Goal: Information Seeking & Learning: Find specific fact

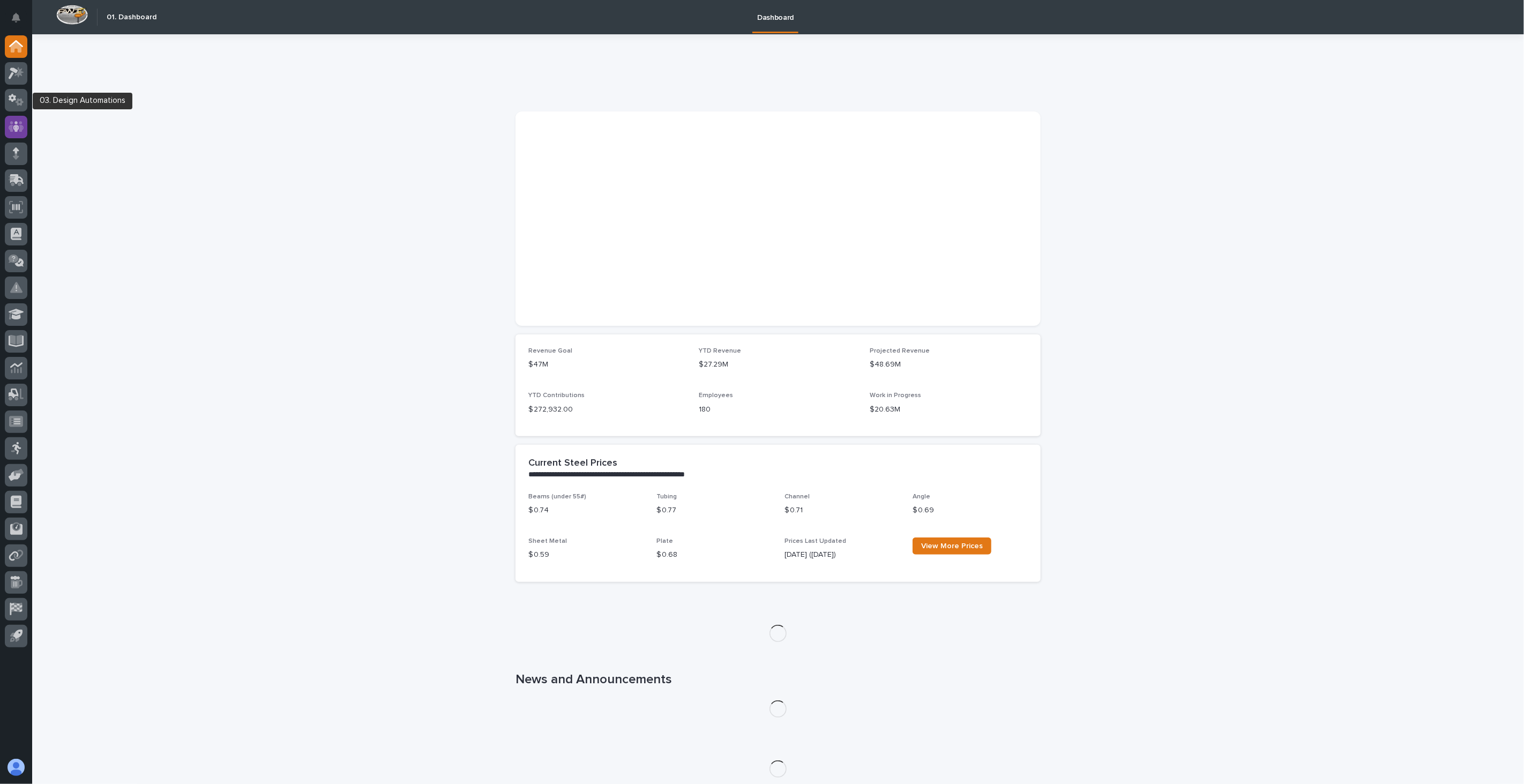
click at [17, 126] on icon at bounding box center [16, 126] width 6 height 11
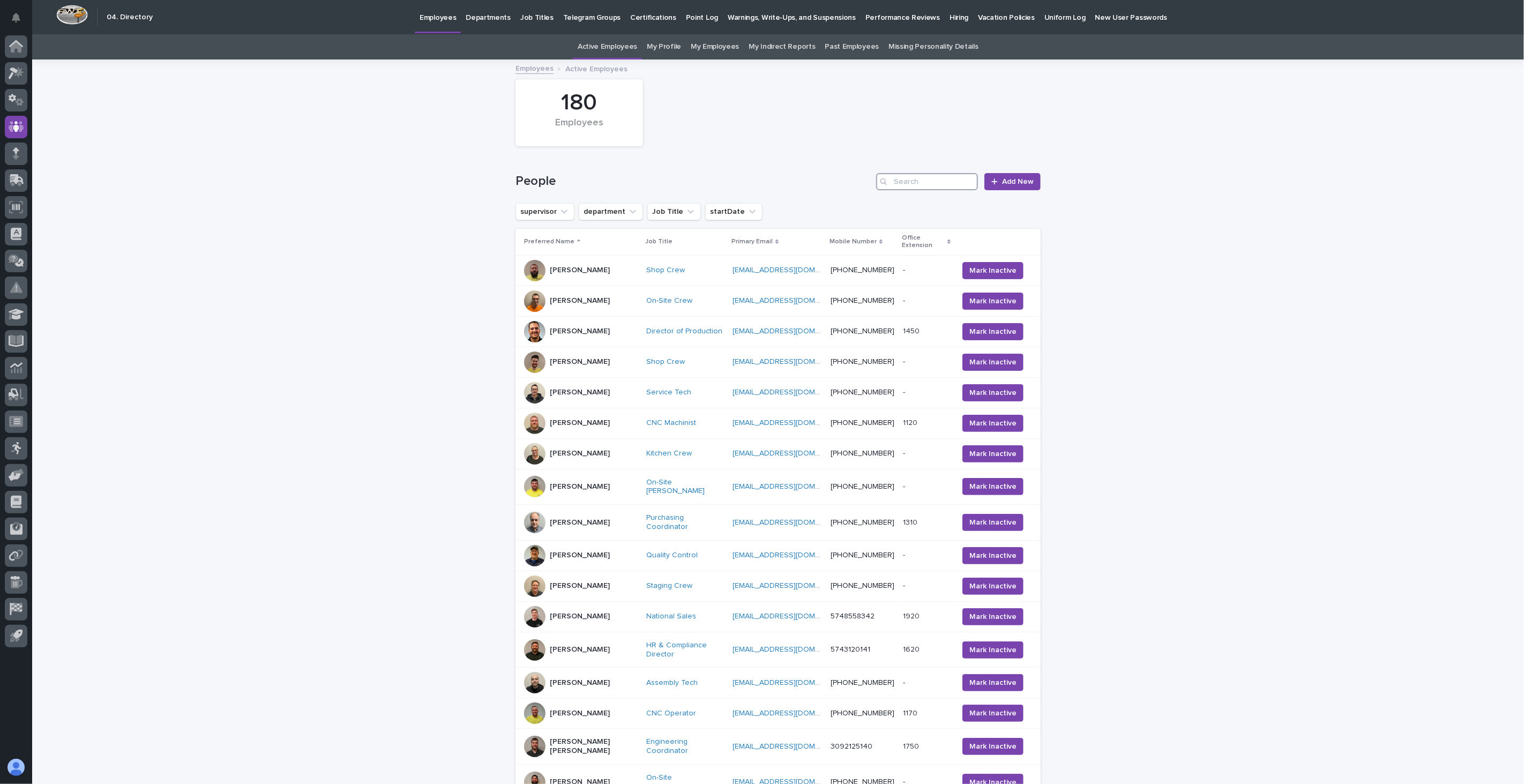
click at [911, 182] on input "Search" at bounding box center [927, 181] width 102 height 17
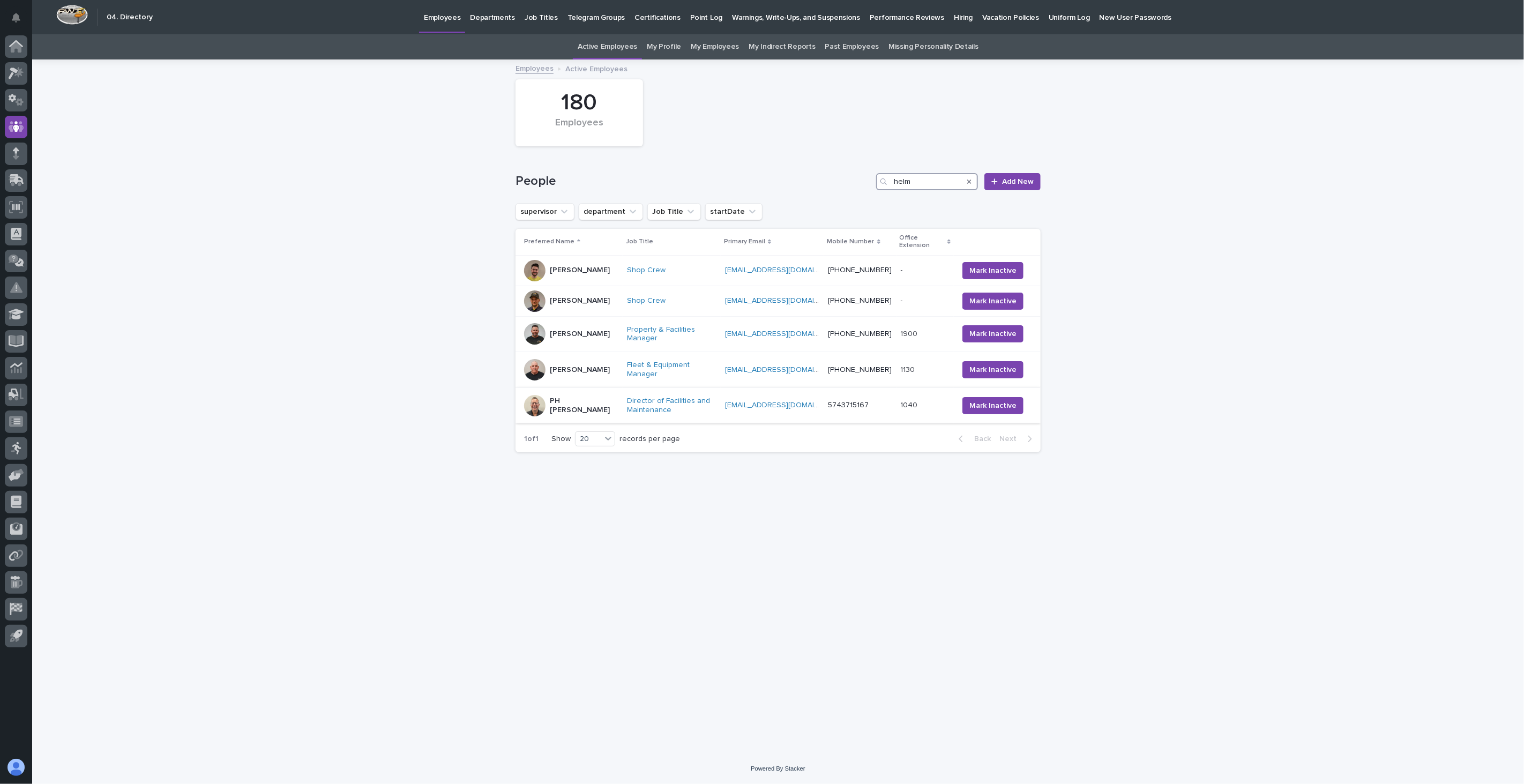
type input "helm"
click at [576, 394] on div "PH [PERSON_NAME]" at bounding box center [584, 406] width 69 height 27
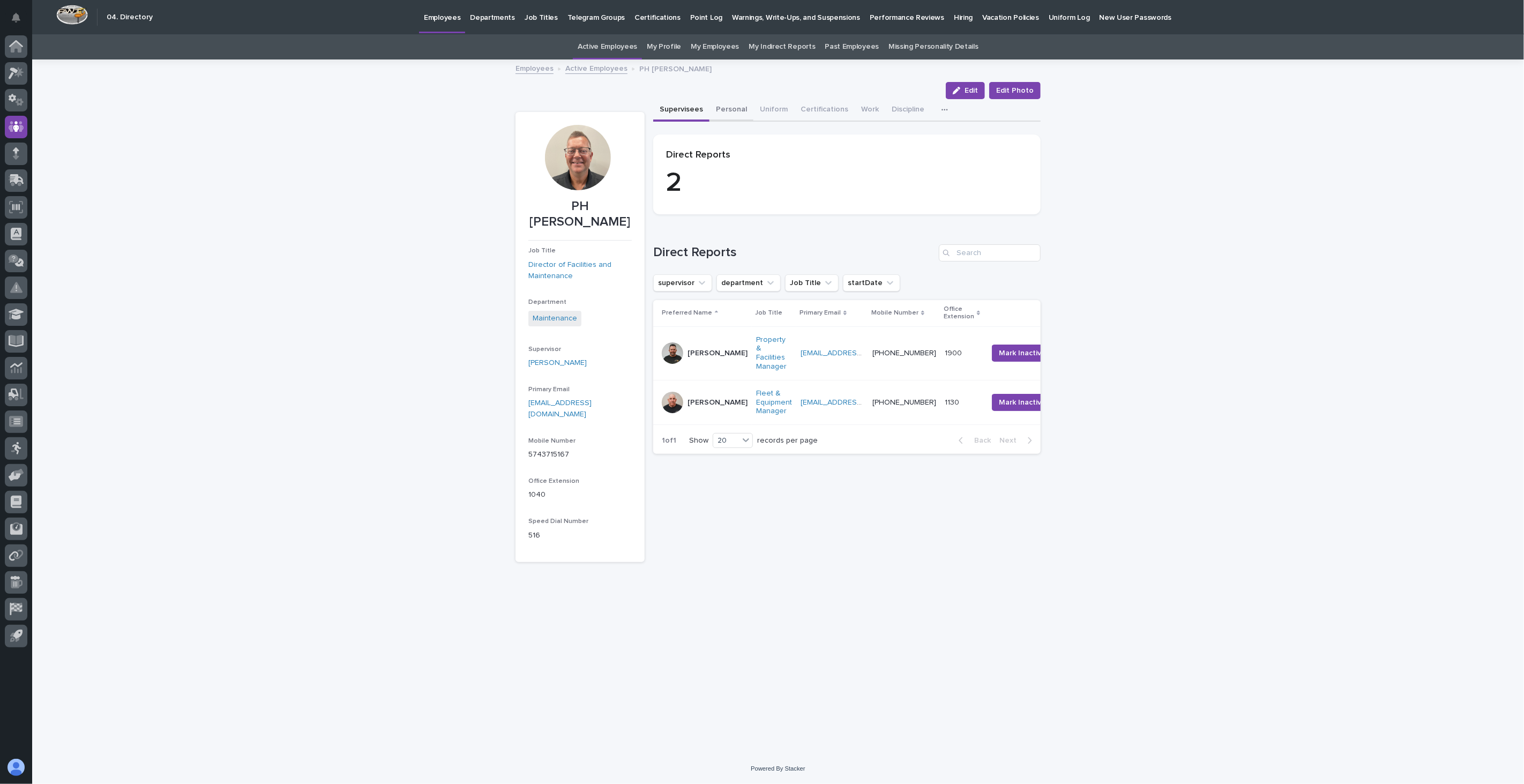
click at [732, 109] on button "Personal" at bounding box center [731, 110] width 44 height 22
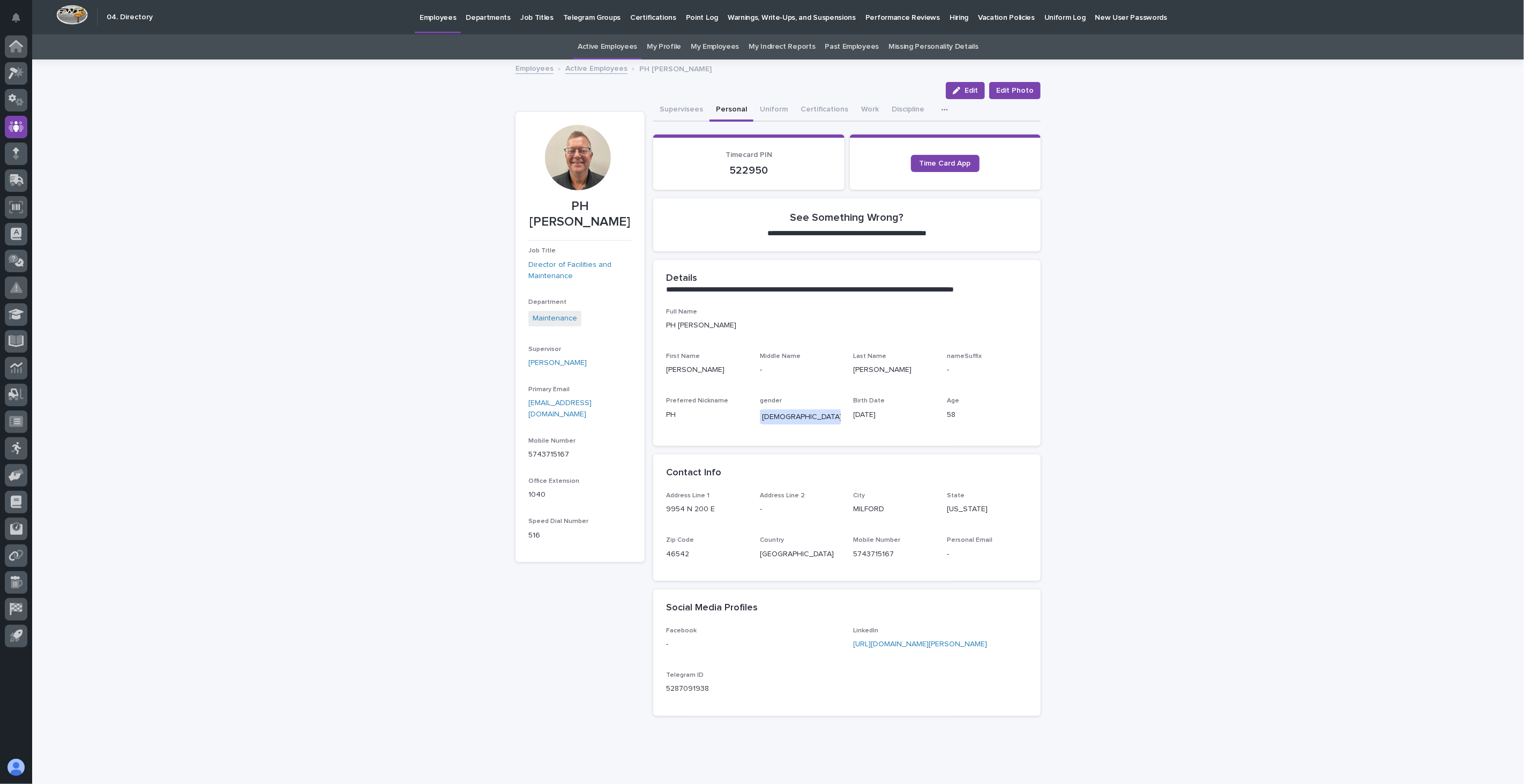
click at [949, 14] on p "Hiring" at bounding box center [958, 11] width 19 height 22
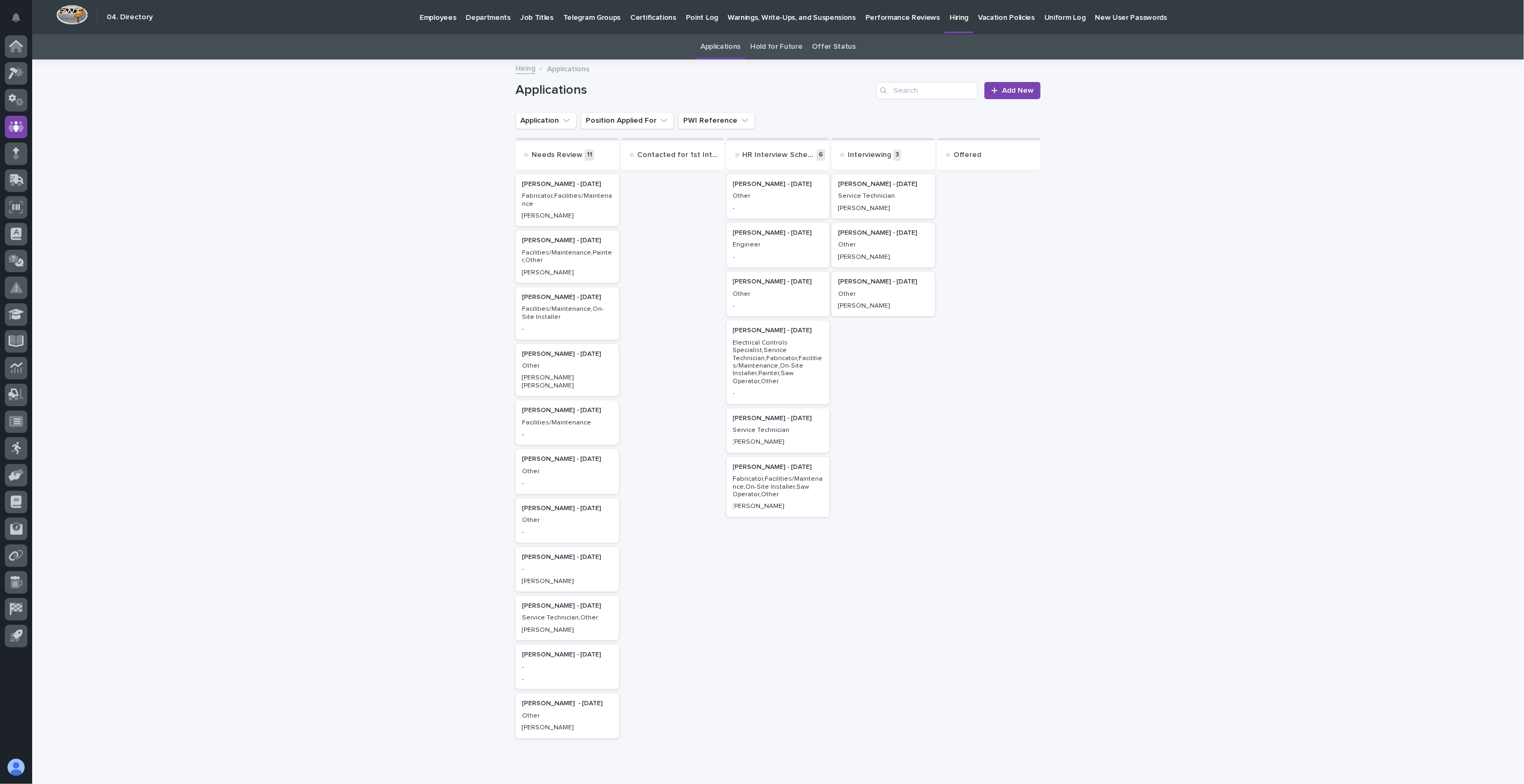
click at [560, 369] on div "[PERSON_NAME] - [DATE] Other [PERSON_NAME] [PERSON_NAME]" at bounding box center [567, 370] width 103 height 53
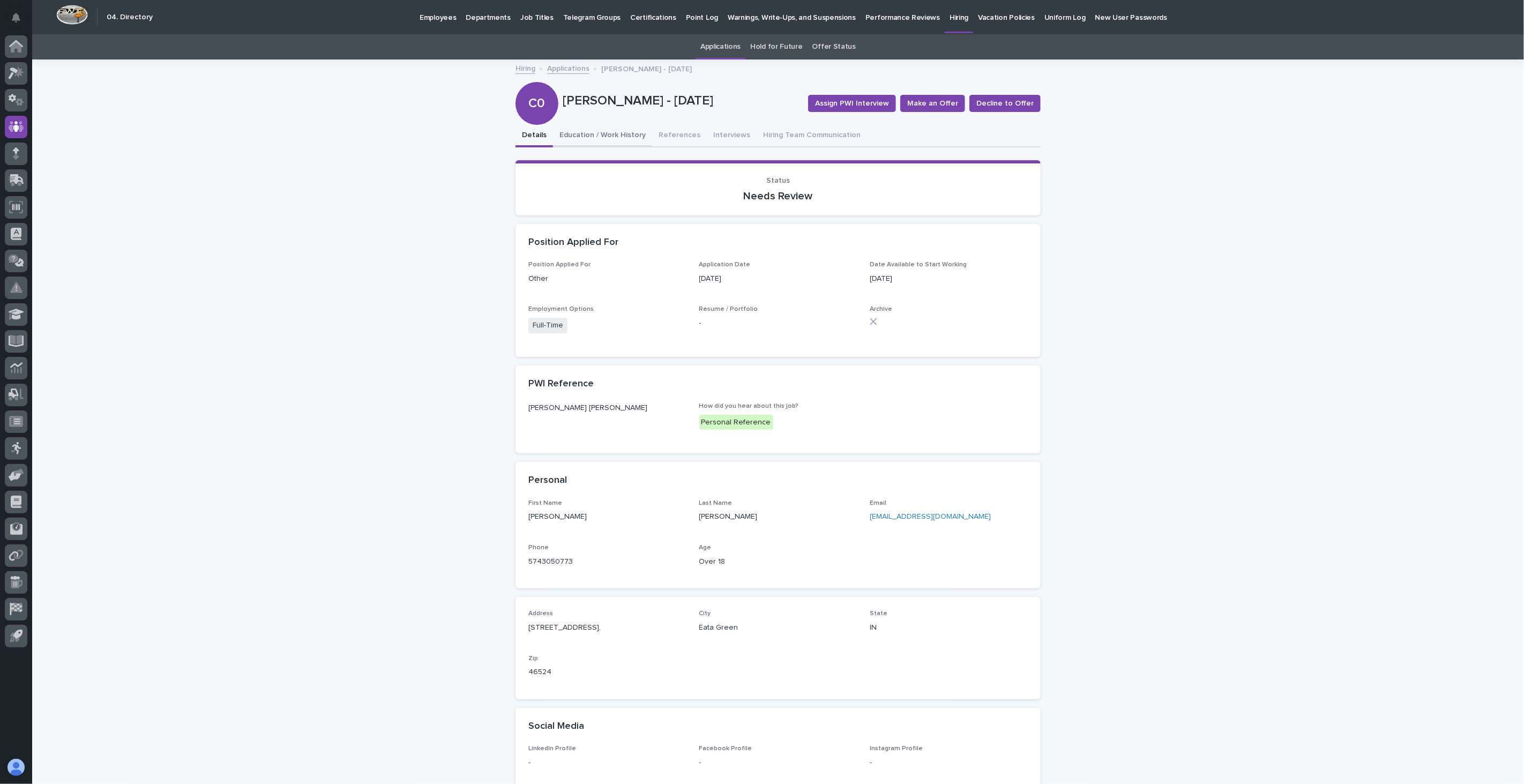
click at [603, 137] on button "Education / Work History" at bounding box center [602, 135] width 99 height 22
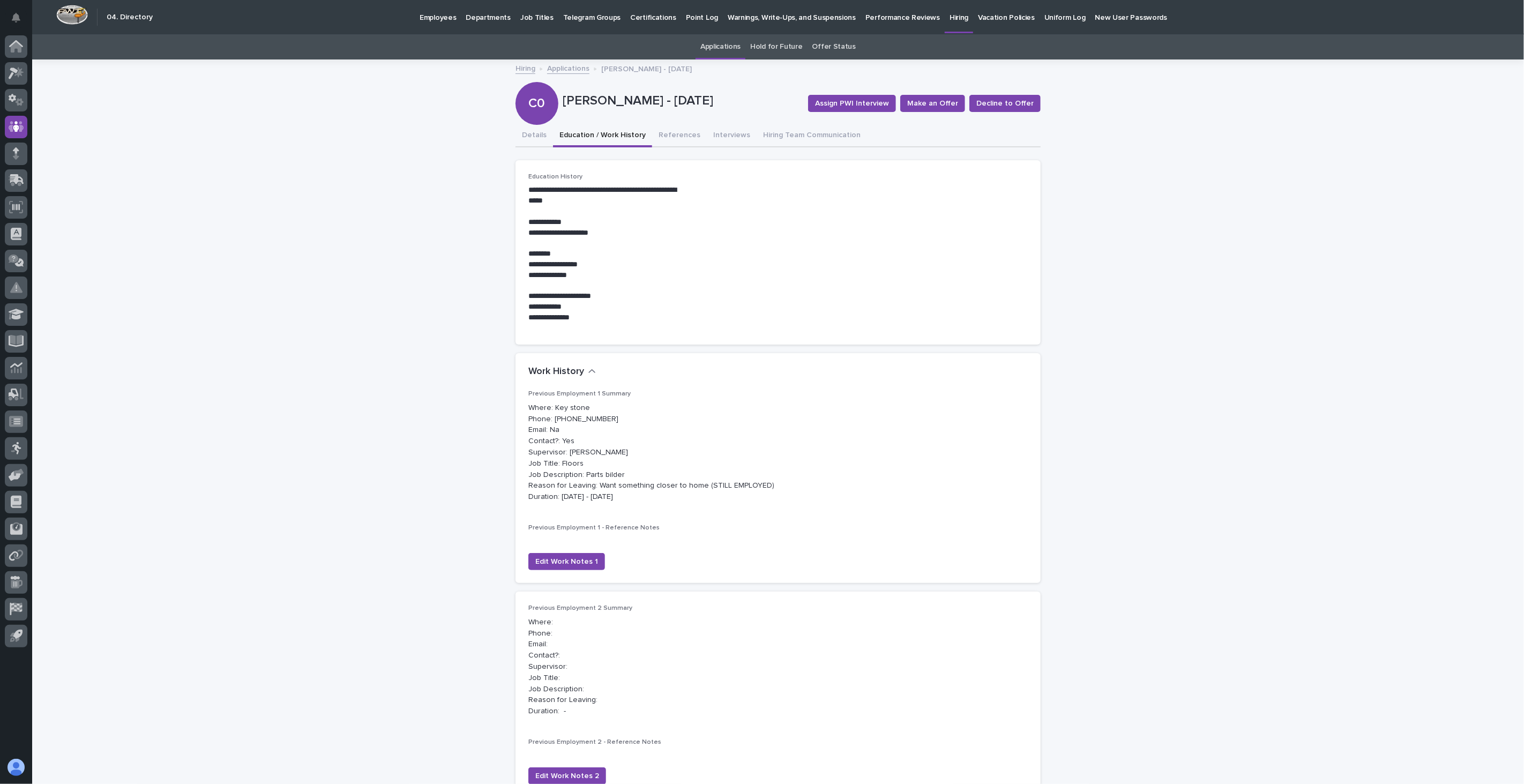
click at [564, 65] on link "Applications" at bounding box center [568, 67] width 42 height 12
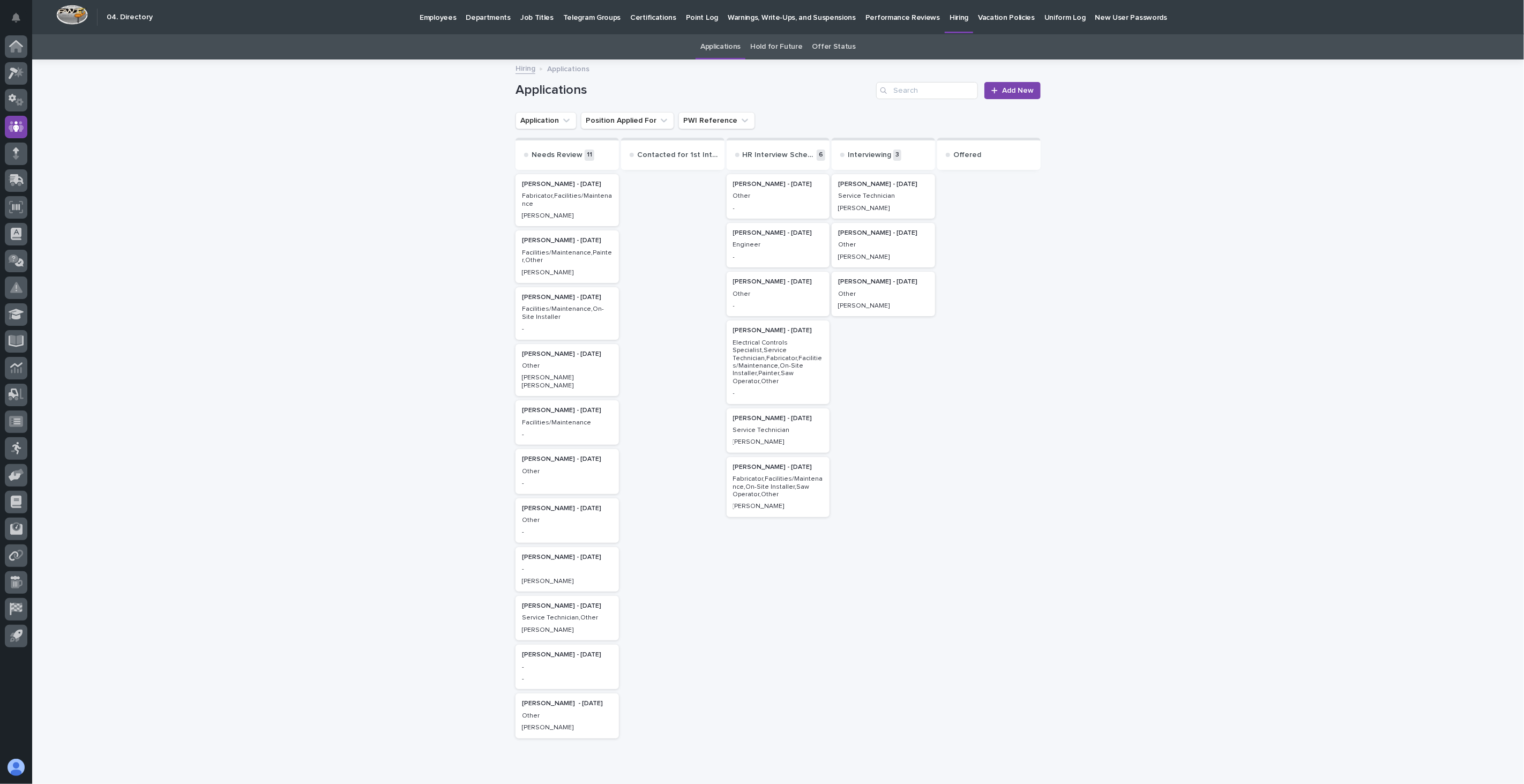
click at [566, 204] on p "Fabricator,Facilities/Maintenance" at bounding box center [567, 200] width 91 height 15
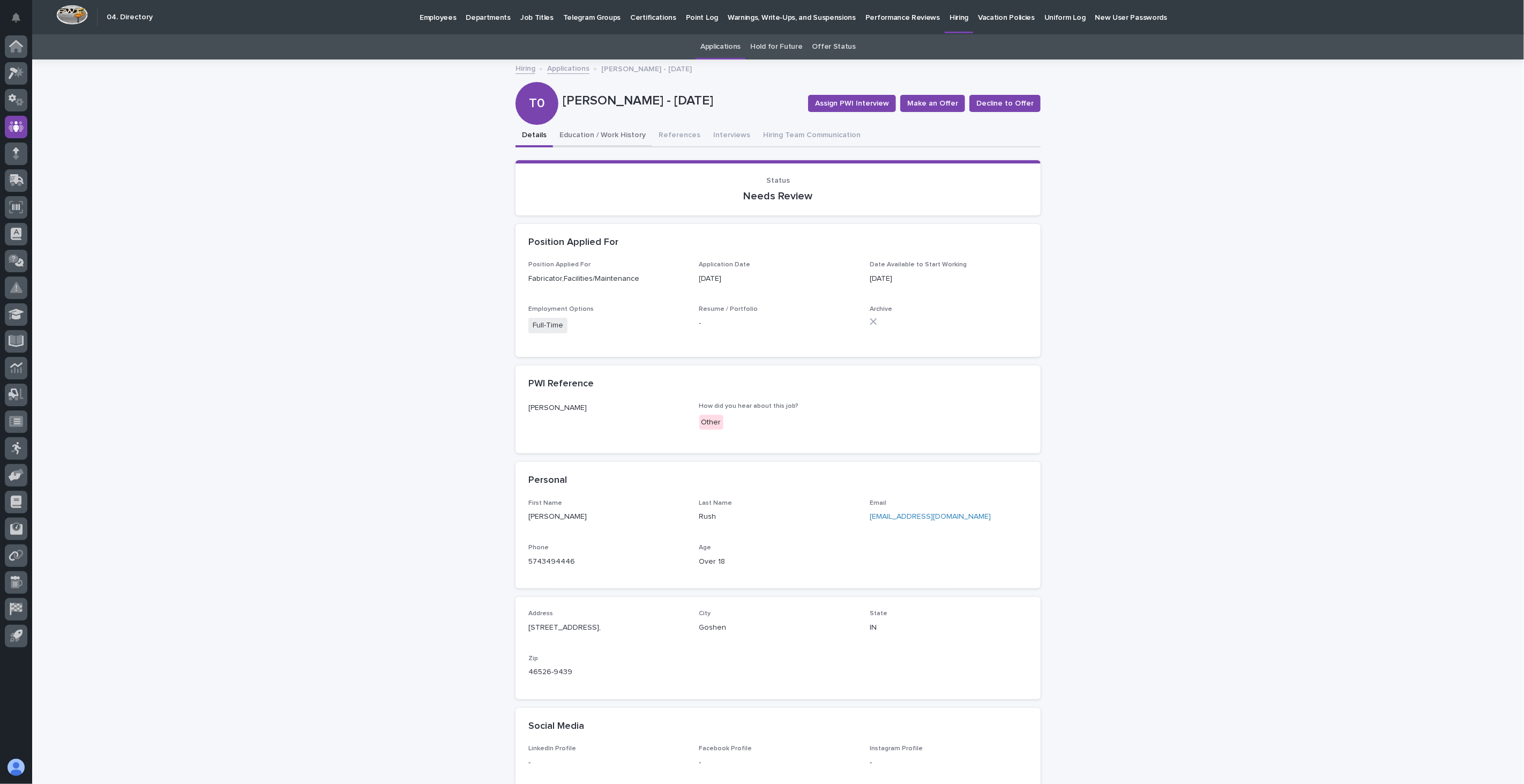
click at [600, 134] on button "Education / Work History" at bounding box center [602, 135] width 99 height 22
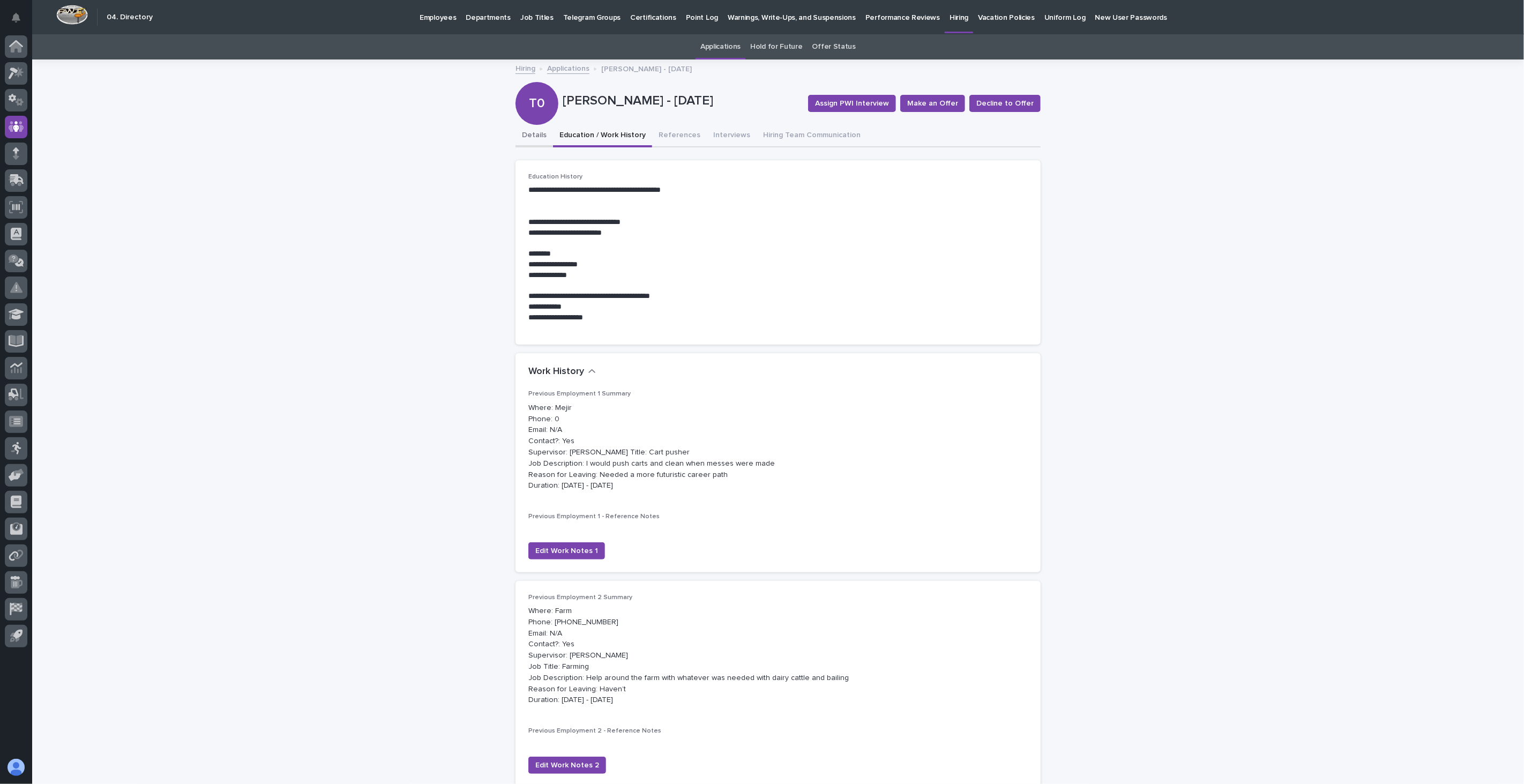
drag, startPoint x: 534, startPoint y: 137, endPoint x: 534, endPoint y: 128, distance: 9.0
click at [532, 136] on button "Details" at bounding box center [534, 135] width 37 height 22
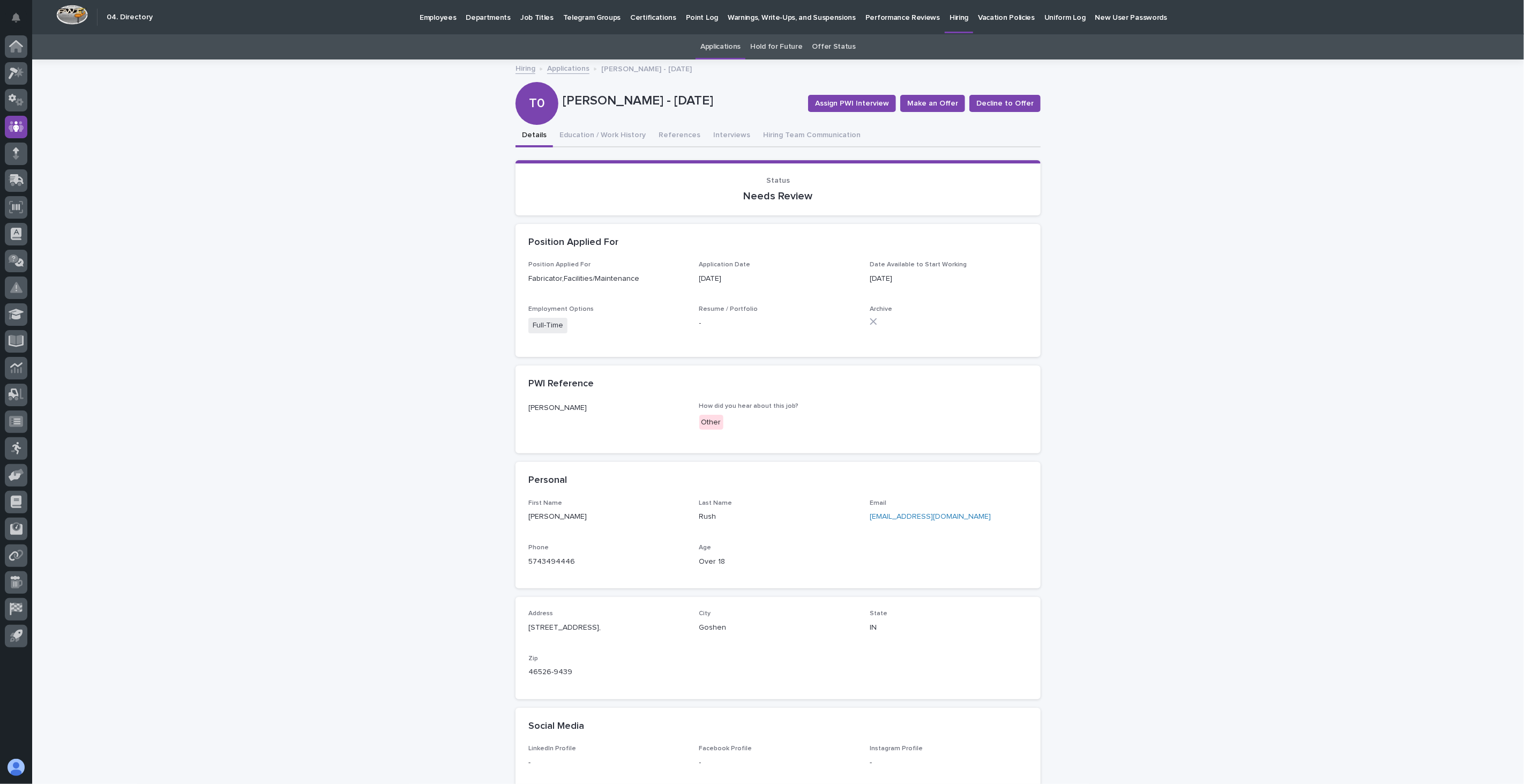
click at [566, 67] on link "Applications" at bounding box center [568, 67] width 42 height 12
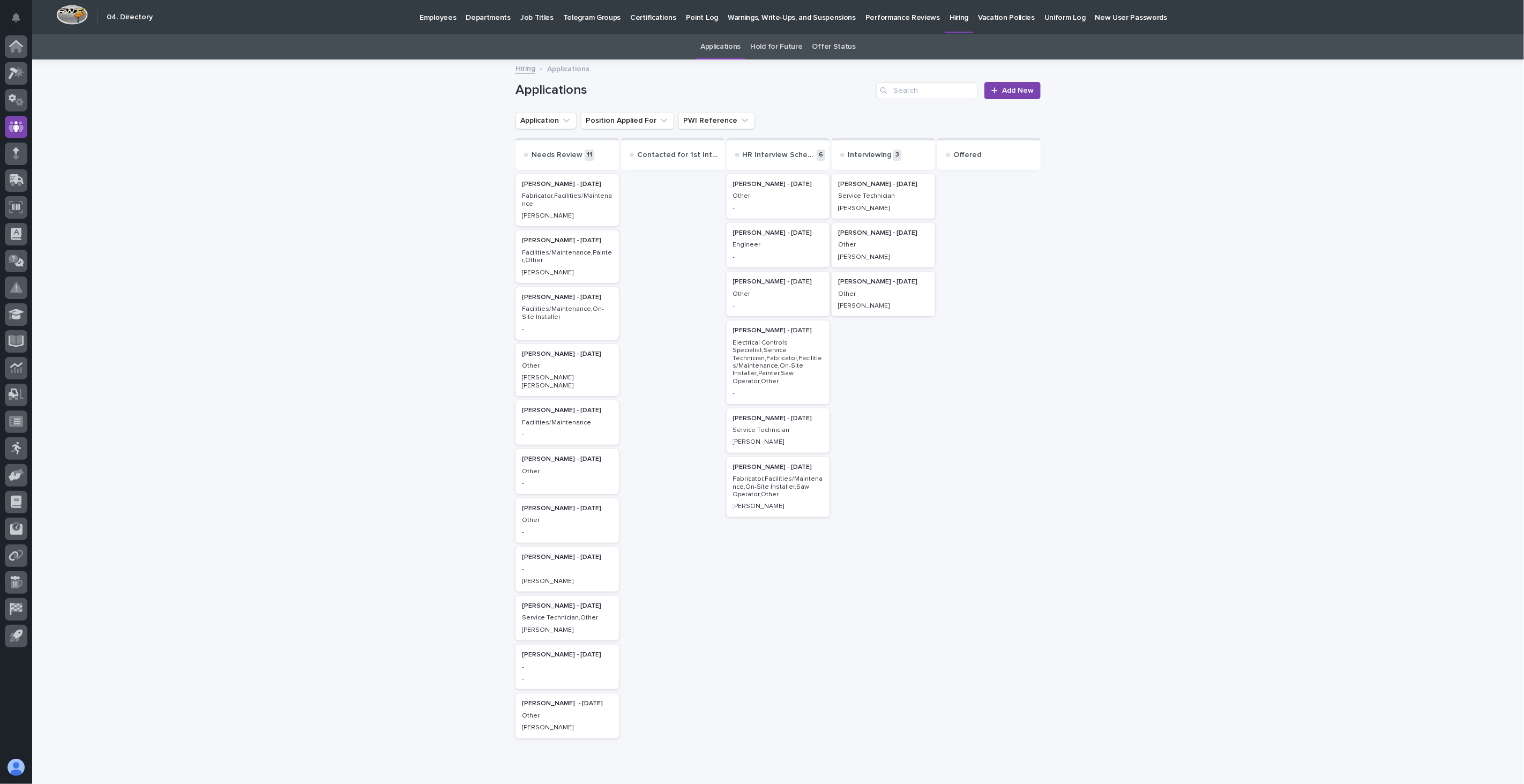
click at [434, 16] on p "Employees" at bounding box center [437, 11] width 37 height 22
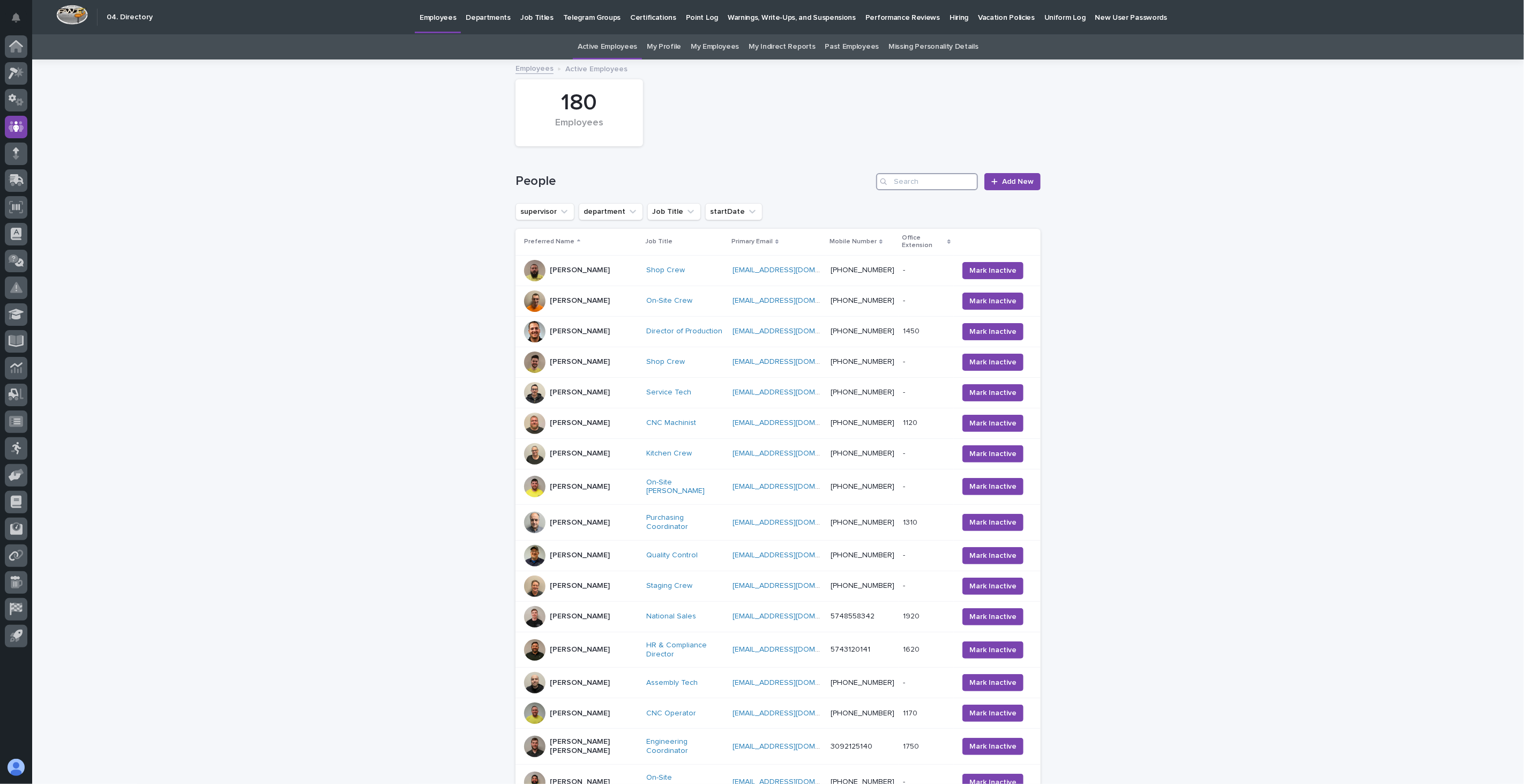
click at [914, 181] on input "Search" at bounding box center [927, 181] width 102 height 17
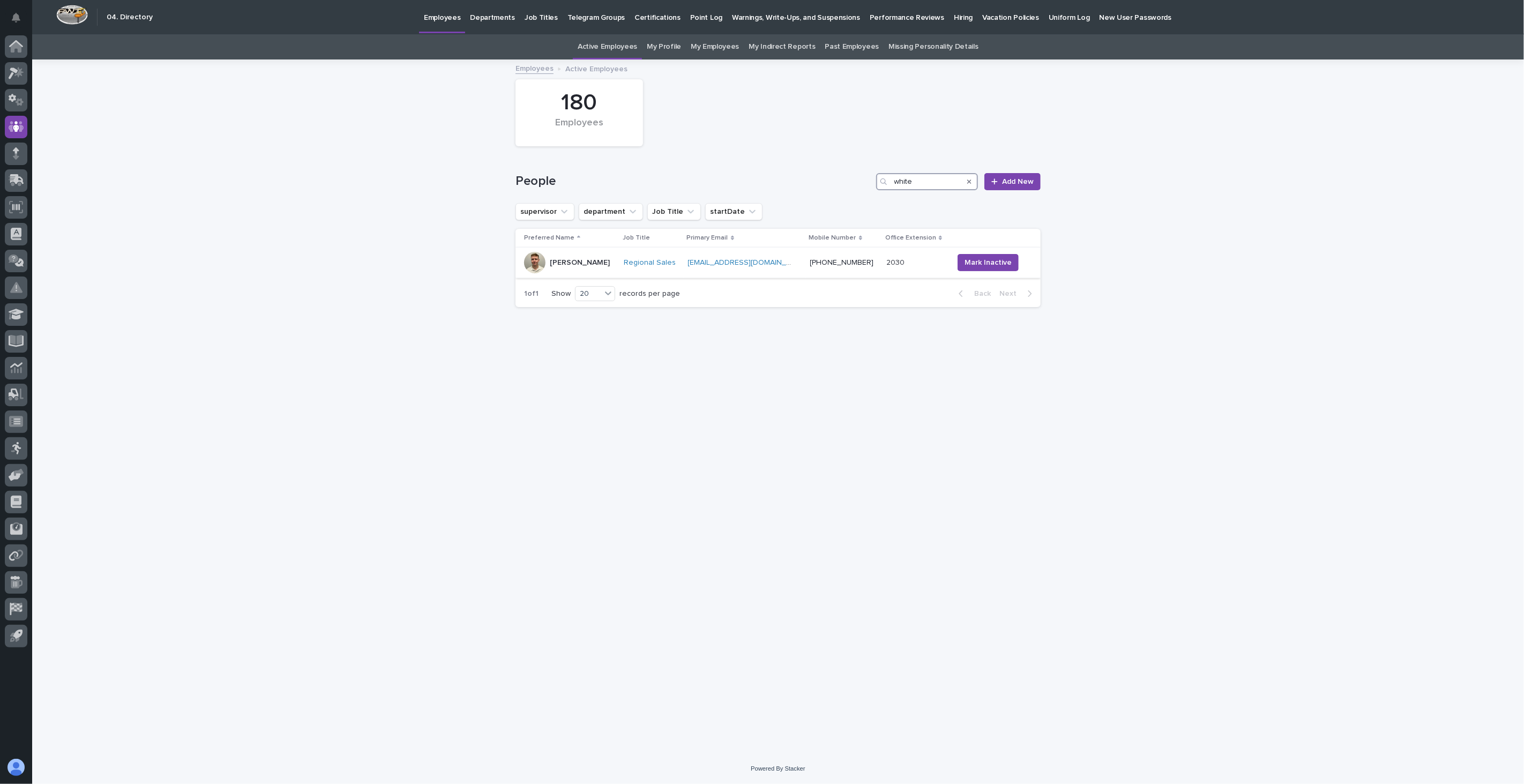
type input "white"
click at [603, 271] on div "[PERSON_NAME]" at bounding box center [570, 262] width 91 height 21
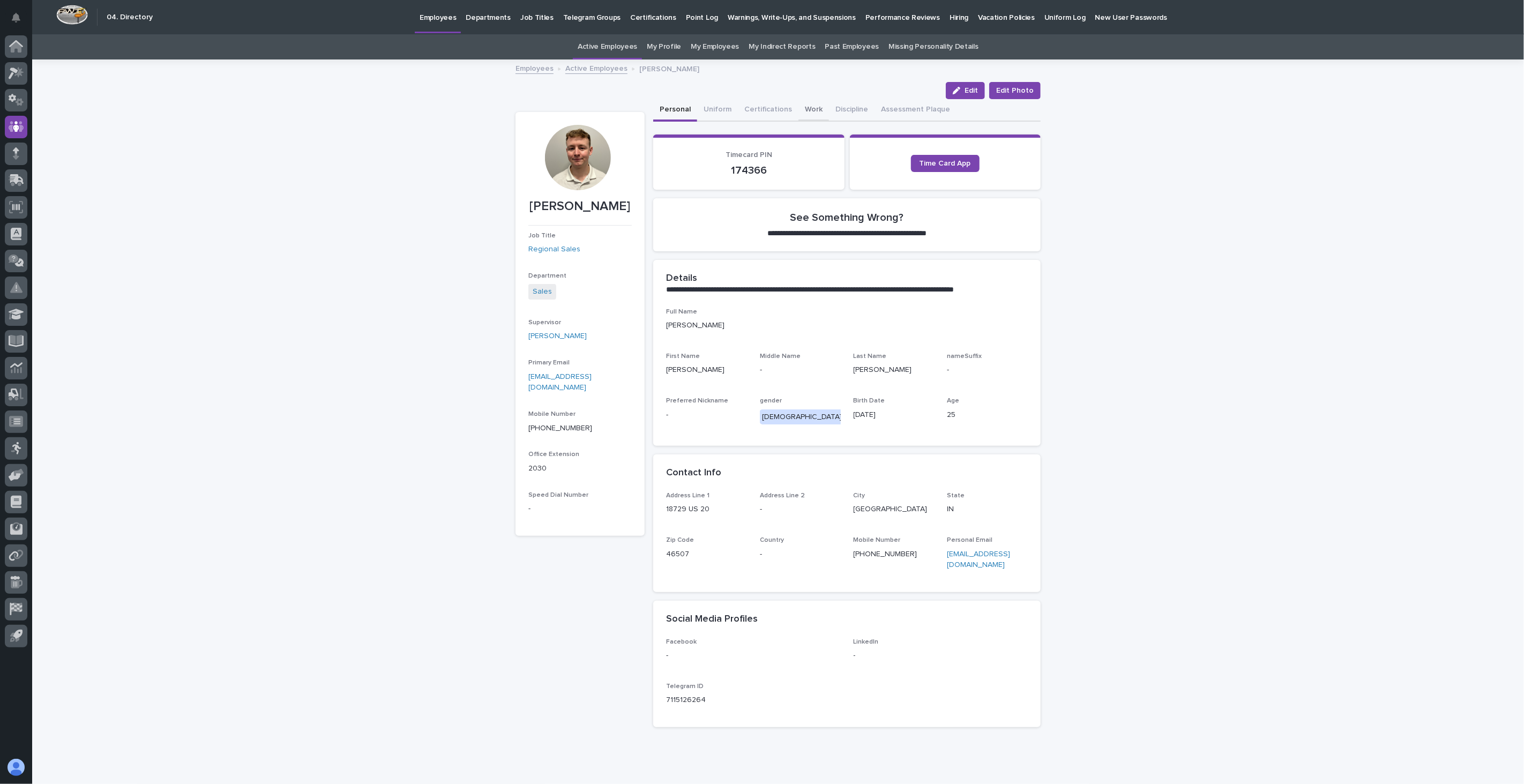
click at [807, 111] on button "Work" at bounding box center [814, 110] width 31 height 22
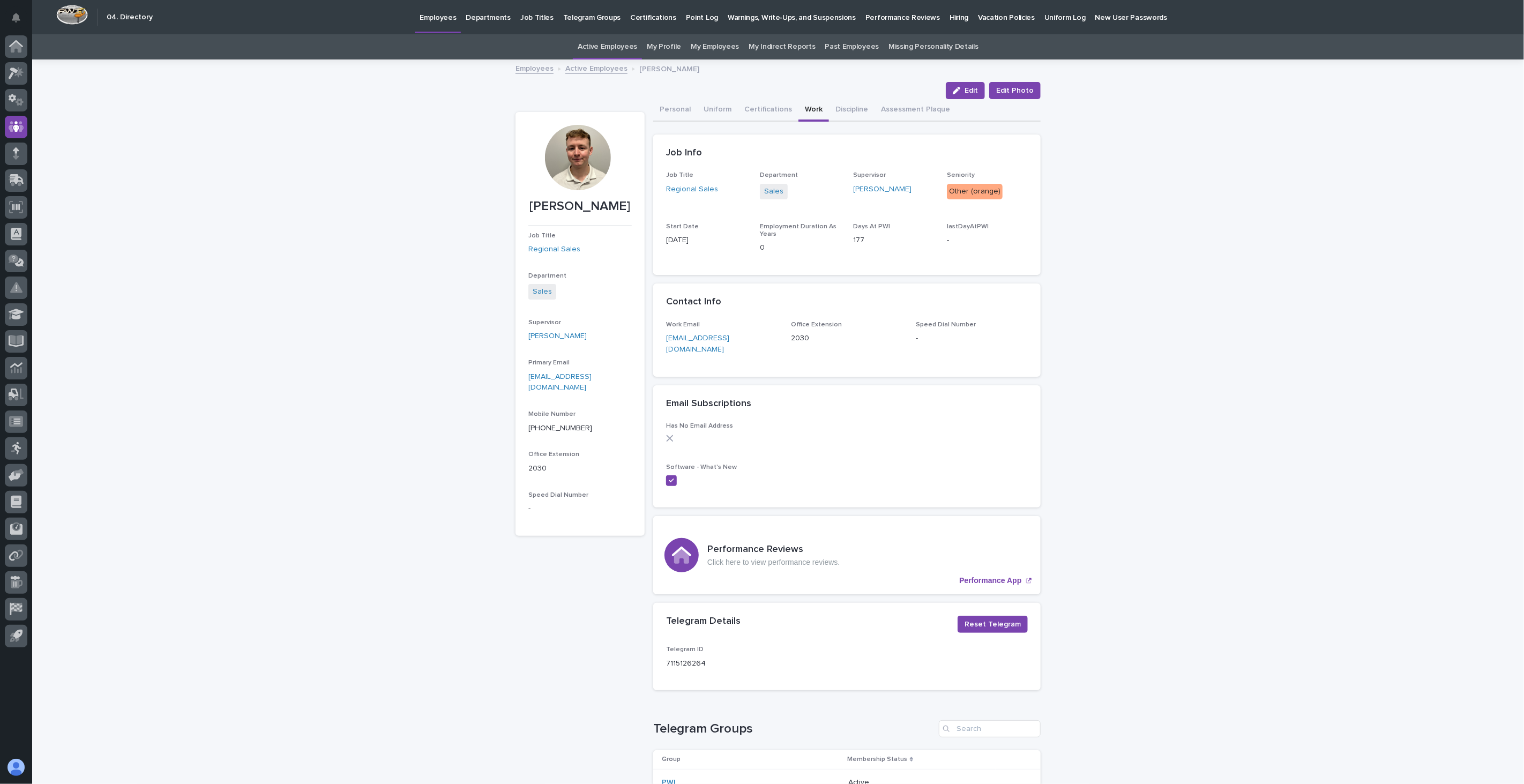
click at [538, 71] on link "Employees" at bounding box center [534, 67] width 38 height 12
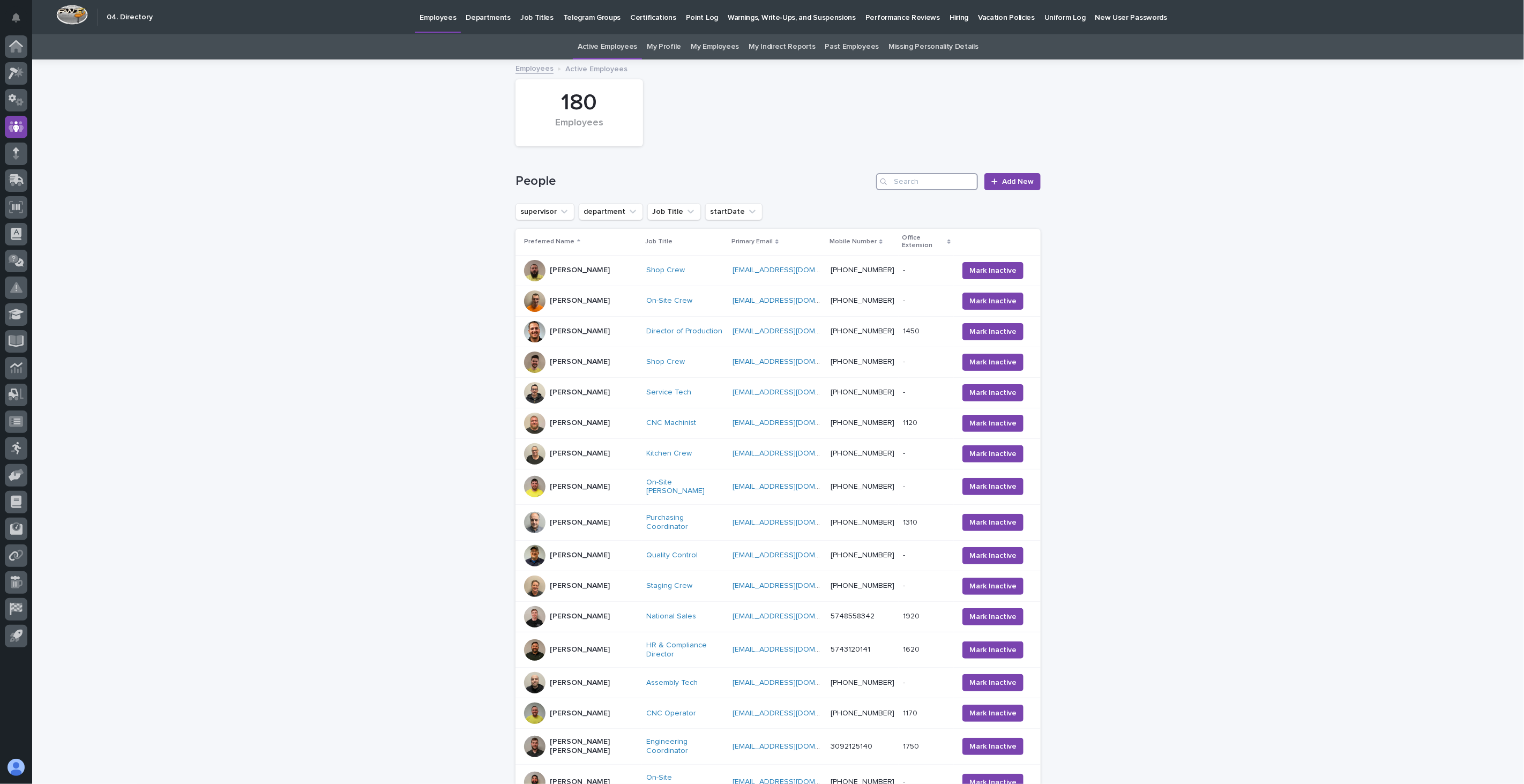
click at [930, 186] on input "Search" at bounding box center [927, 181] width 102 height 17
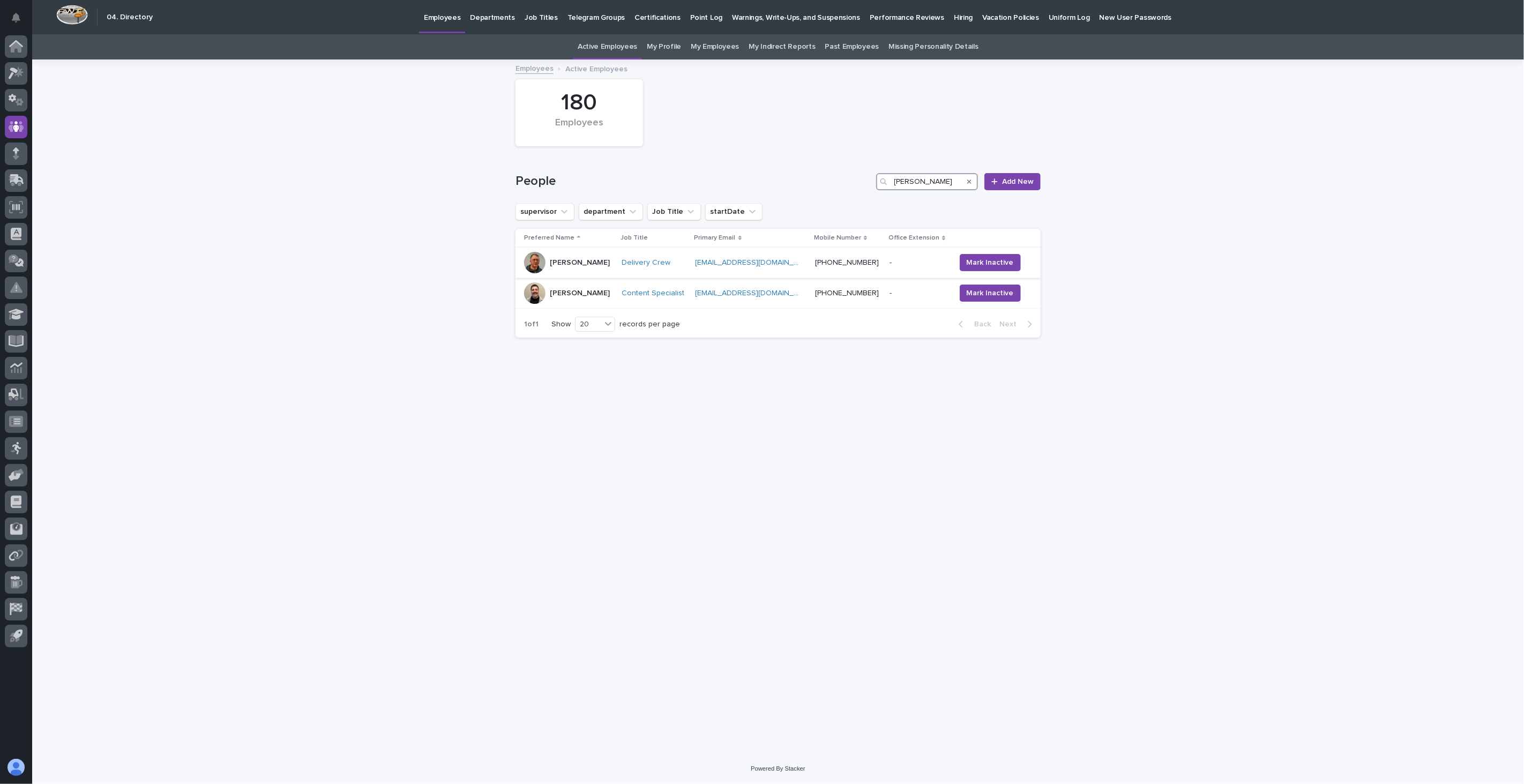
type input "[PERSON_NAME]"
click at [608, 263] on div "[PERSON_NAME]" at bounding box center [568, 262] width 89 height 21
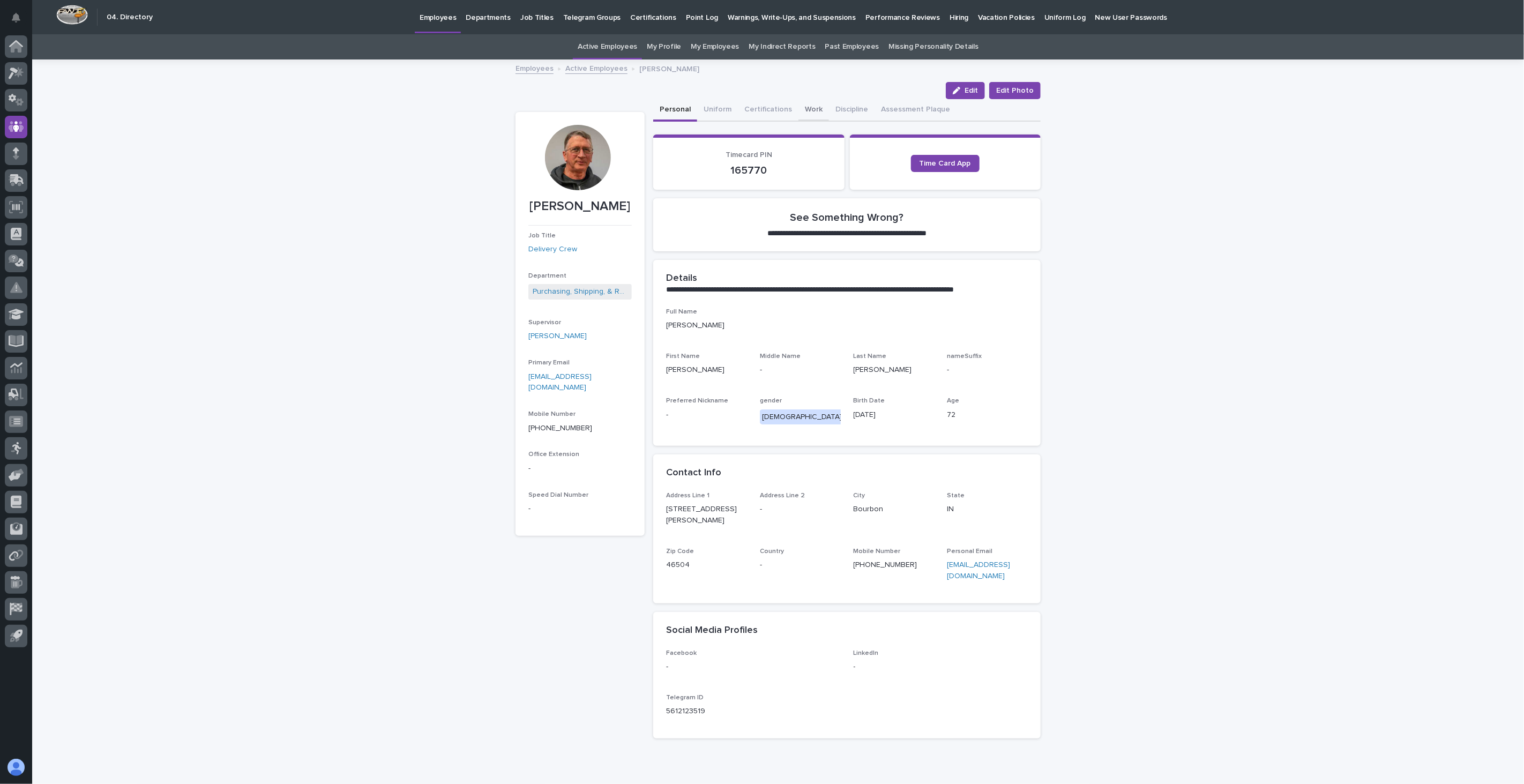
click at [801, 109] on button "Work" at bounding box center [814, 110] width 31 height 22
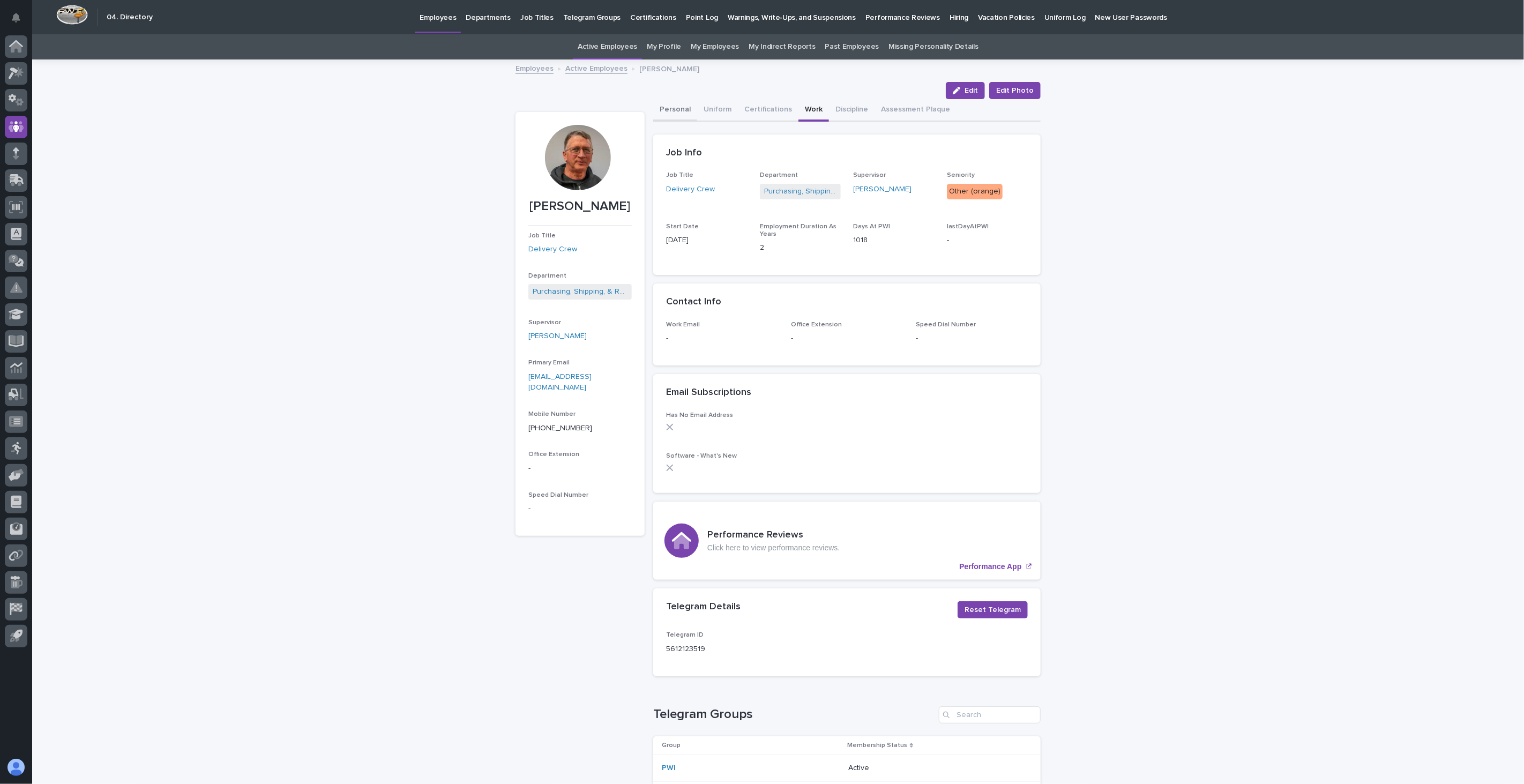
click at [676, 108] on button "Personal" at bounding box center [675, 110] width 44 height 22
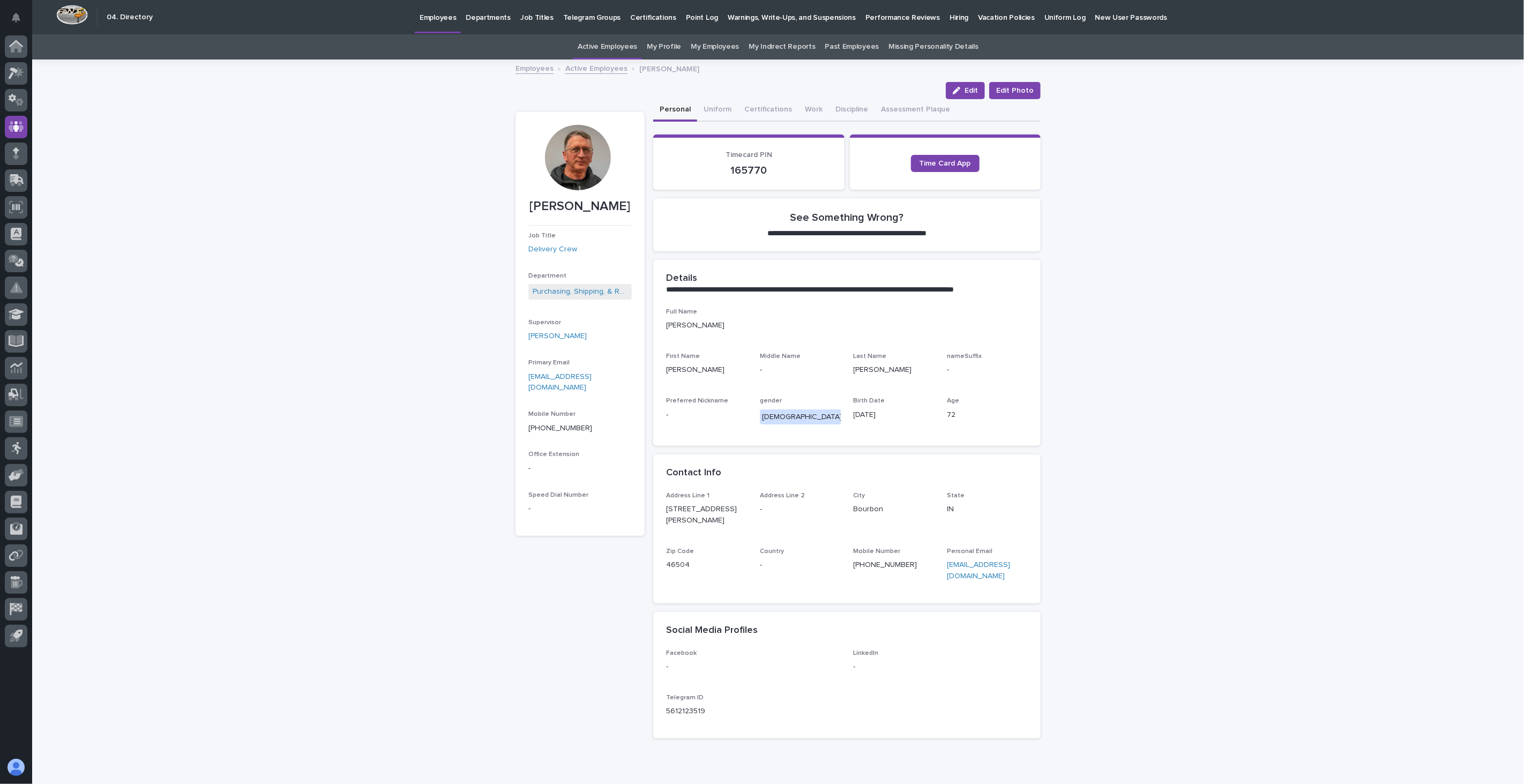
click at [536, 68] on link "Employees" at bounding box center [534, 67] width 38 height 12
